Goal: Book appointment/travel/reservation

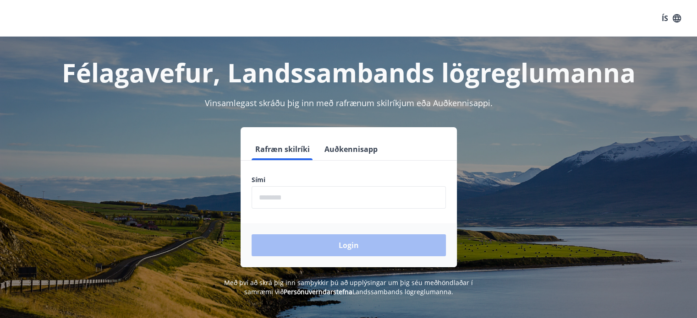
click at [326, 195] on input "phone" at bounding box center [348, 197] width 194 height 22
type input "********"
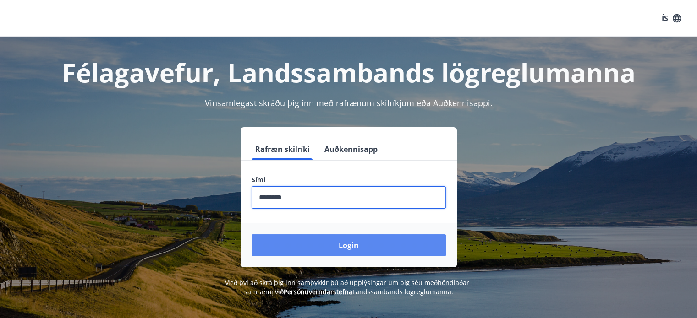
click at [318, 243] on button "Login" at bounding box center [348, 245] width 194 height 22
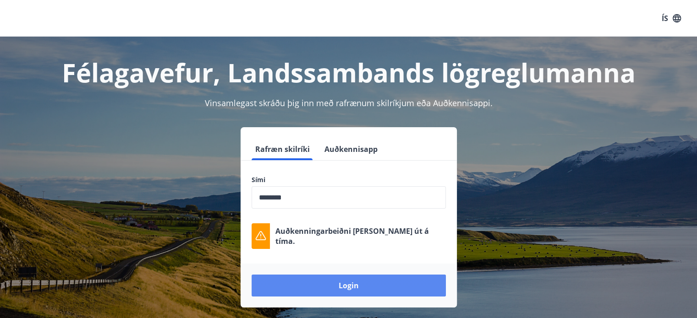
click at [324, 283] on button "Login" at bounding box center [348, 286] width 194 height 22
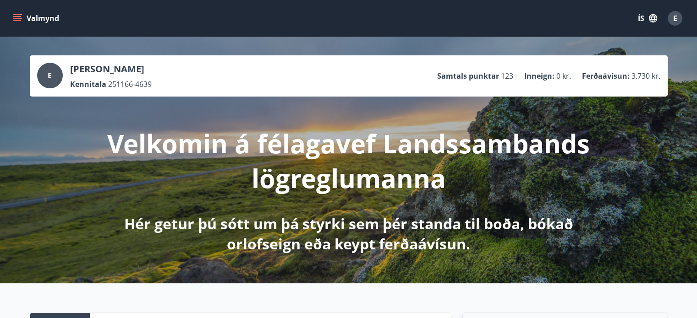
click at [16, 22] on icon "menu" at bounding box center [17, 18] width 9 height 9
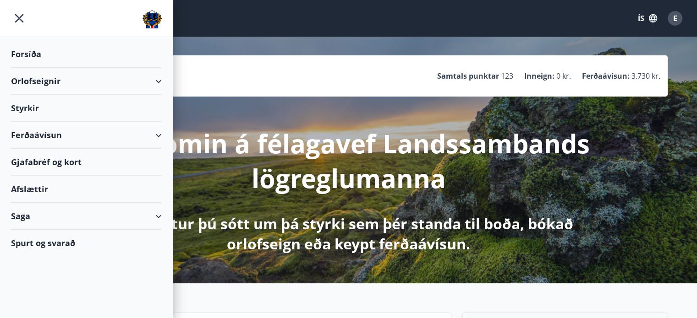
click at [43, 83] on div "Orlofseignir" at bounding box center [86, 81] width 151 height 27
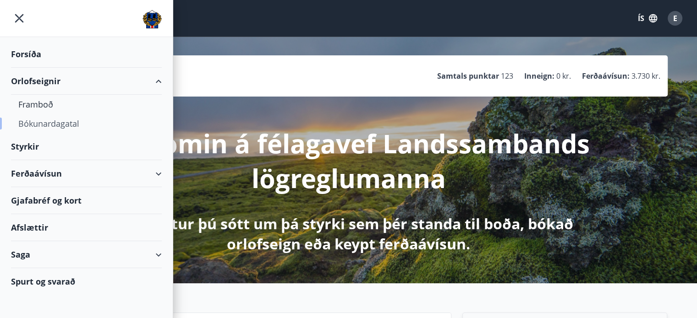
click at [38, 123] on div "Bókunardagatal" at bounding box center [86, 123] width 136 height 19
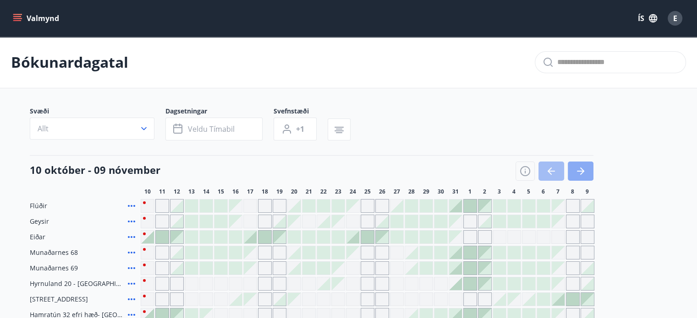
click at [580, 167] on icon "button" at bounding box center [580, 171] width 11 height 11
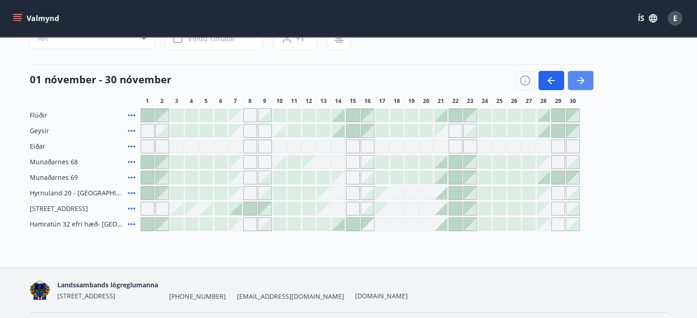
scroll to position [92, 0]
click at [660, 65] on div "[DATE] - [DATE] 1 2 3 4 5 6 7 8 9 10 11 12 13 14 15 16 17 18 19 20 21 22 23 24 …" at bounding box center [348, 84] width 637 height 40
